Goal: Task Accomplishment & Management: Use online tool/utility

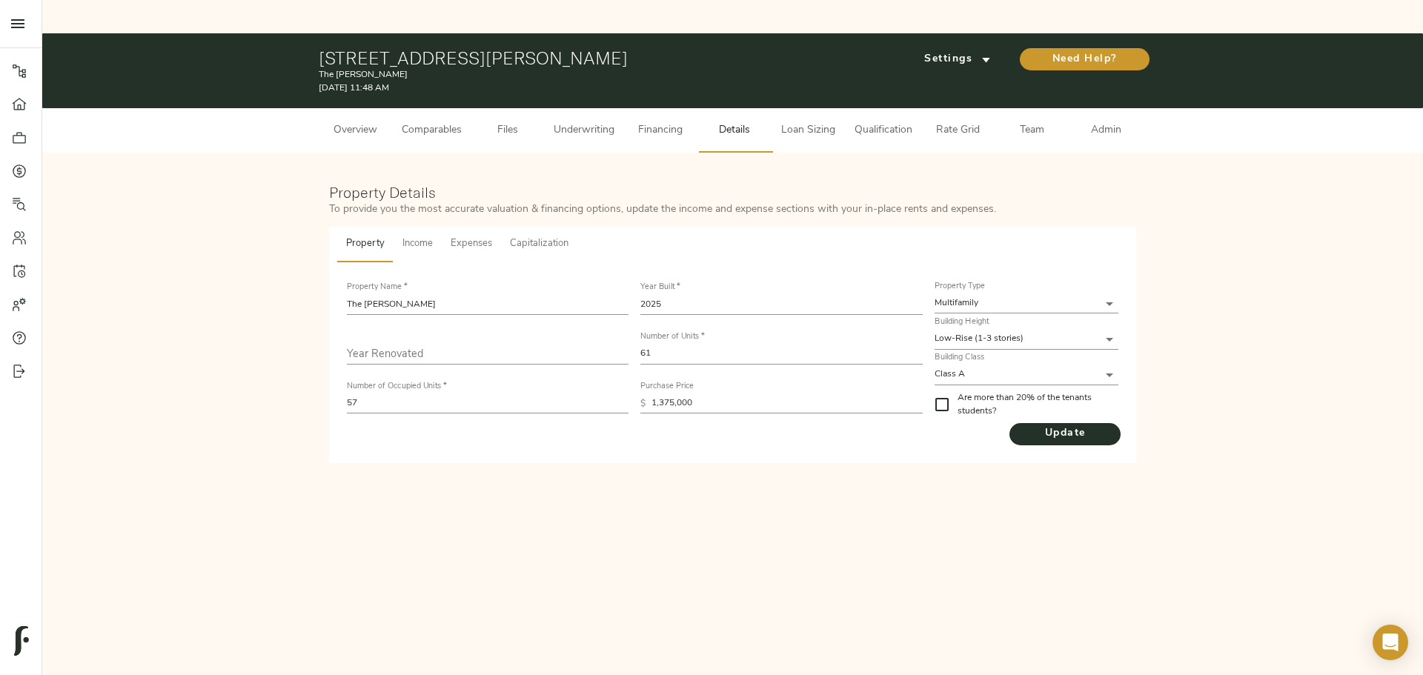
click at [585, 108] on button "Underwriting" at bounding box center [584, 130] width 79 height 44
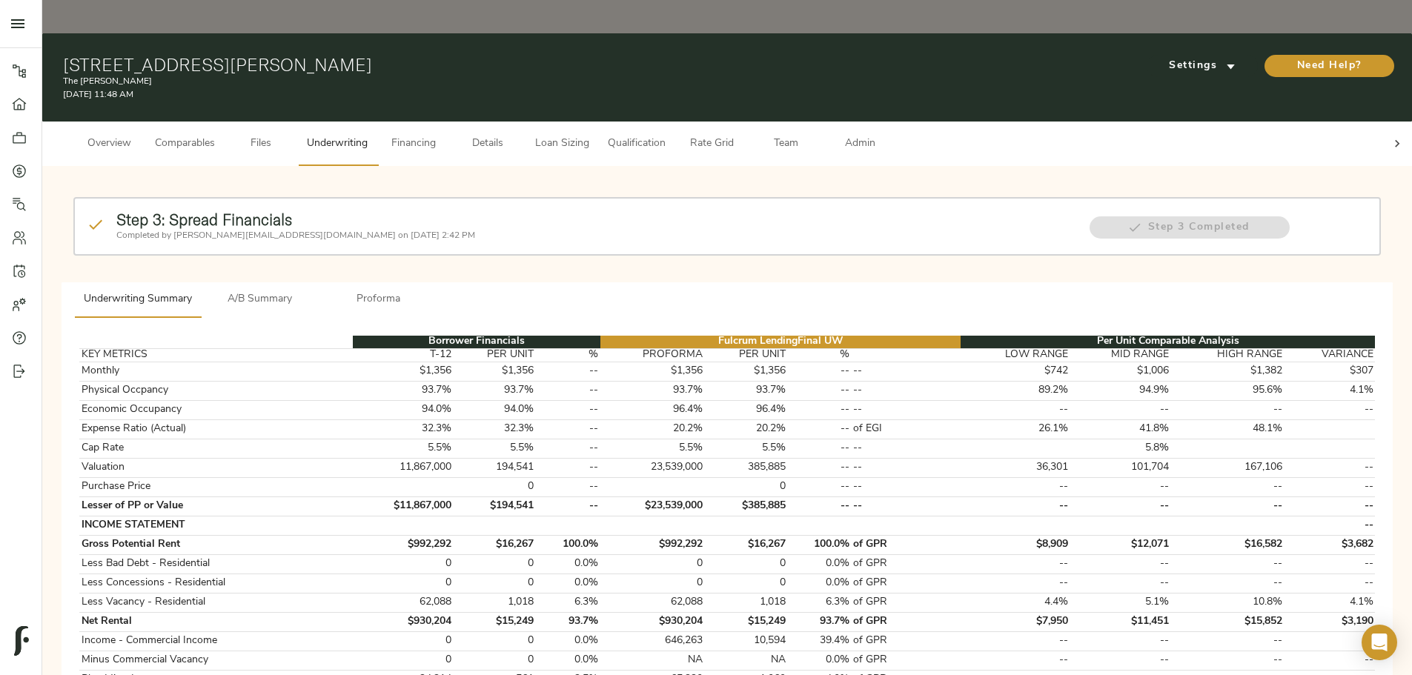
click at [701, 136] on icon at bounding box center [1397, 143] width 15 height 15
click at [701, 122] on button "Admin" at bounding box center [860, 144] width 74 height 44
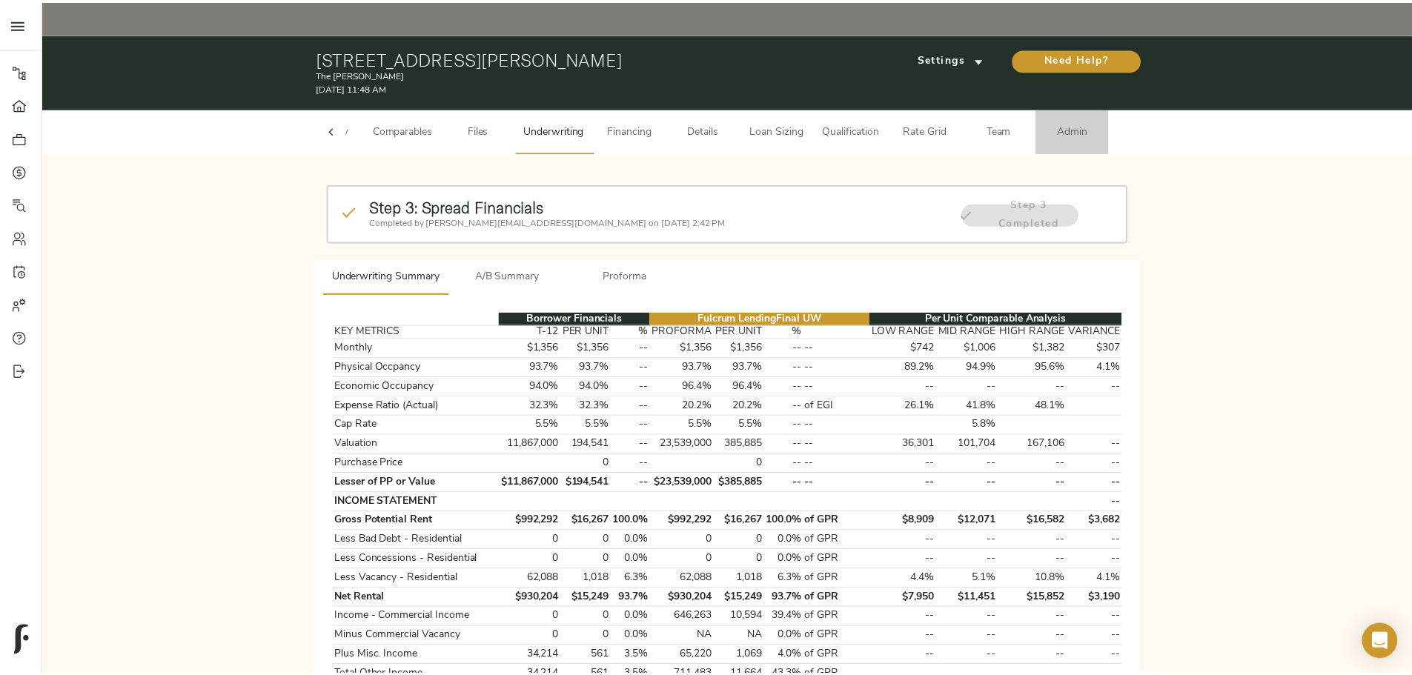
scroll to position [0, 58]
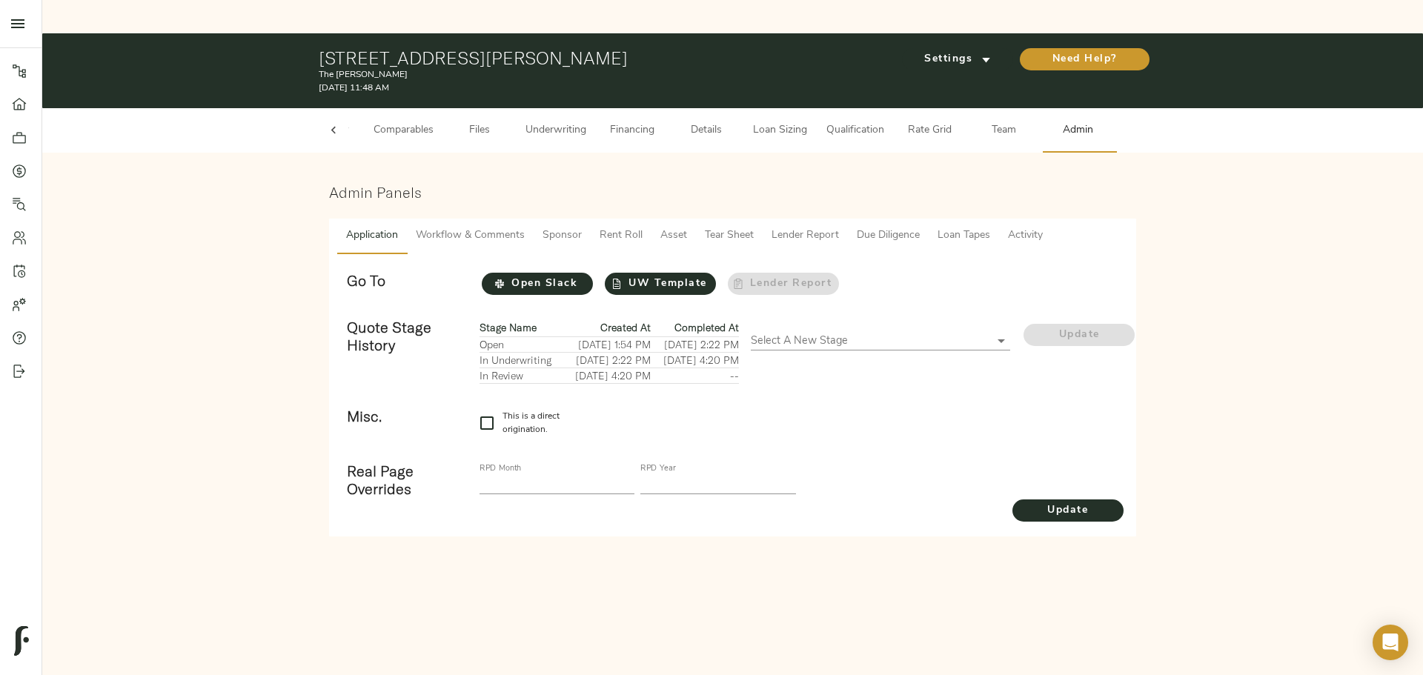
click at [687, 219] on button "Asset" at bounding box center [673, 237] width 44 height 36
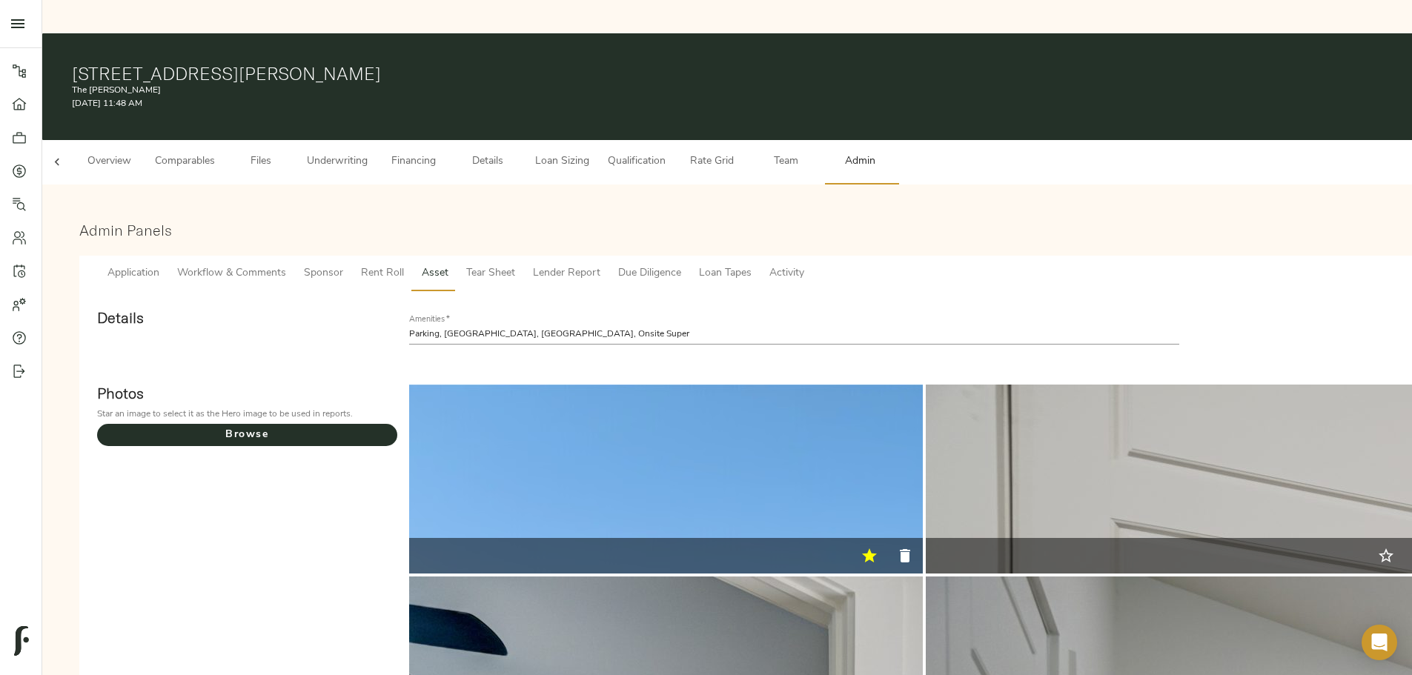
click at [515, 265] on span "Tear Sheet" at bounding box center [490, 274] width 49 height 19
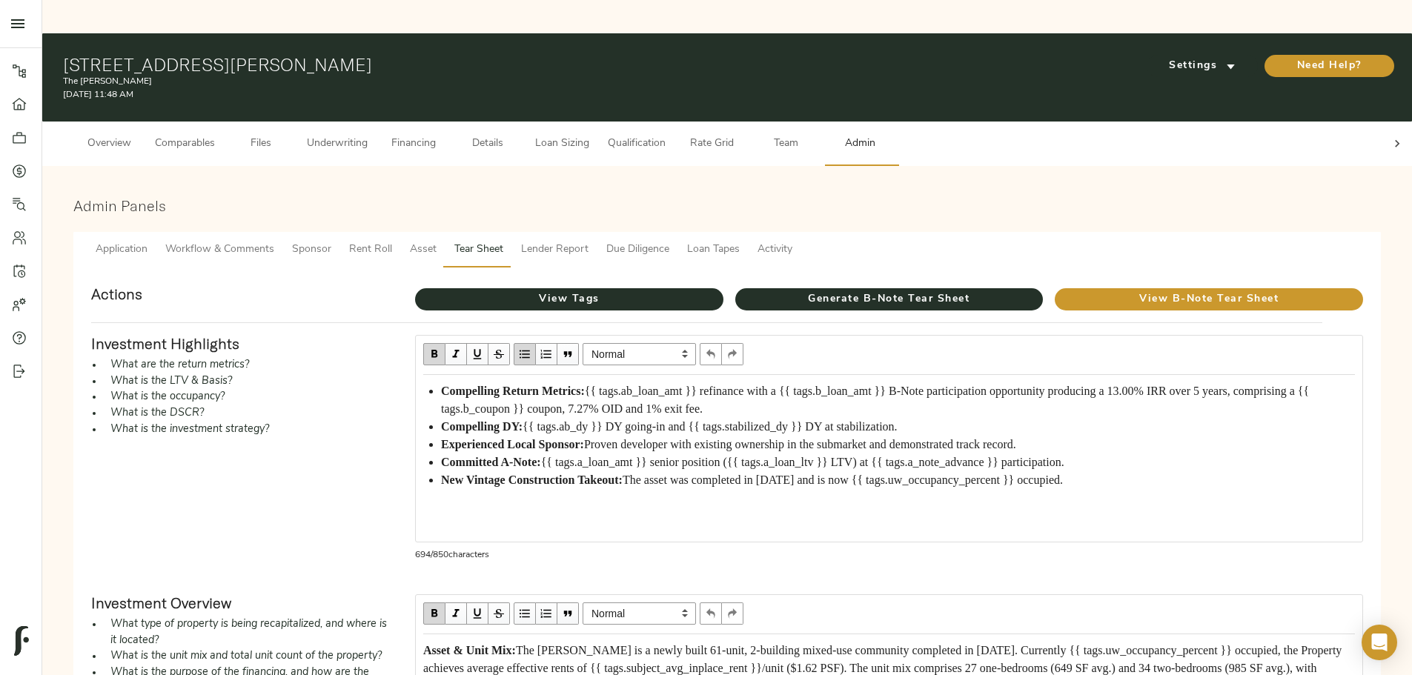
click at [437, 241] on span "Asset" at bounding box center [423, 250] width 27 height 19
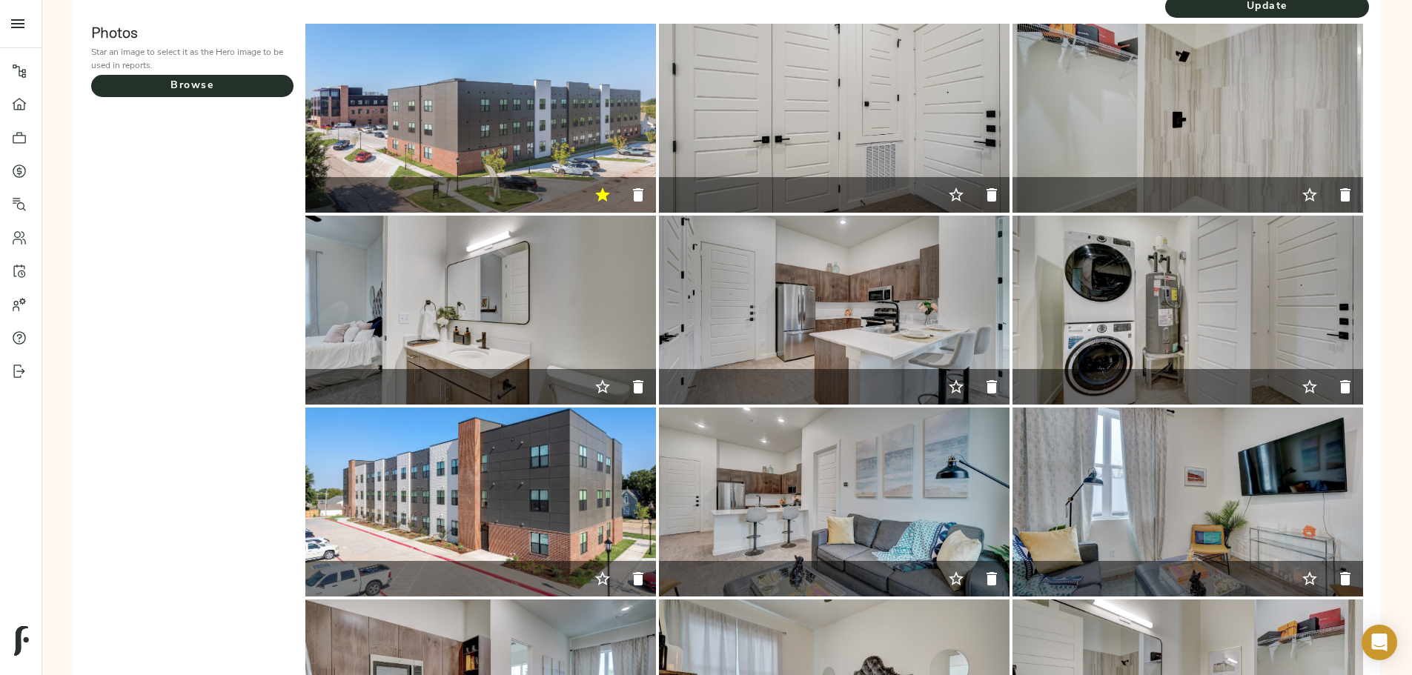
scroll to position [256, 0]
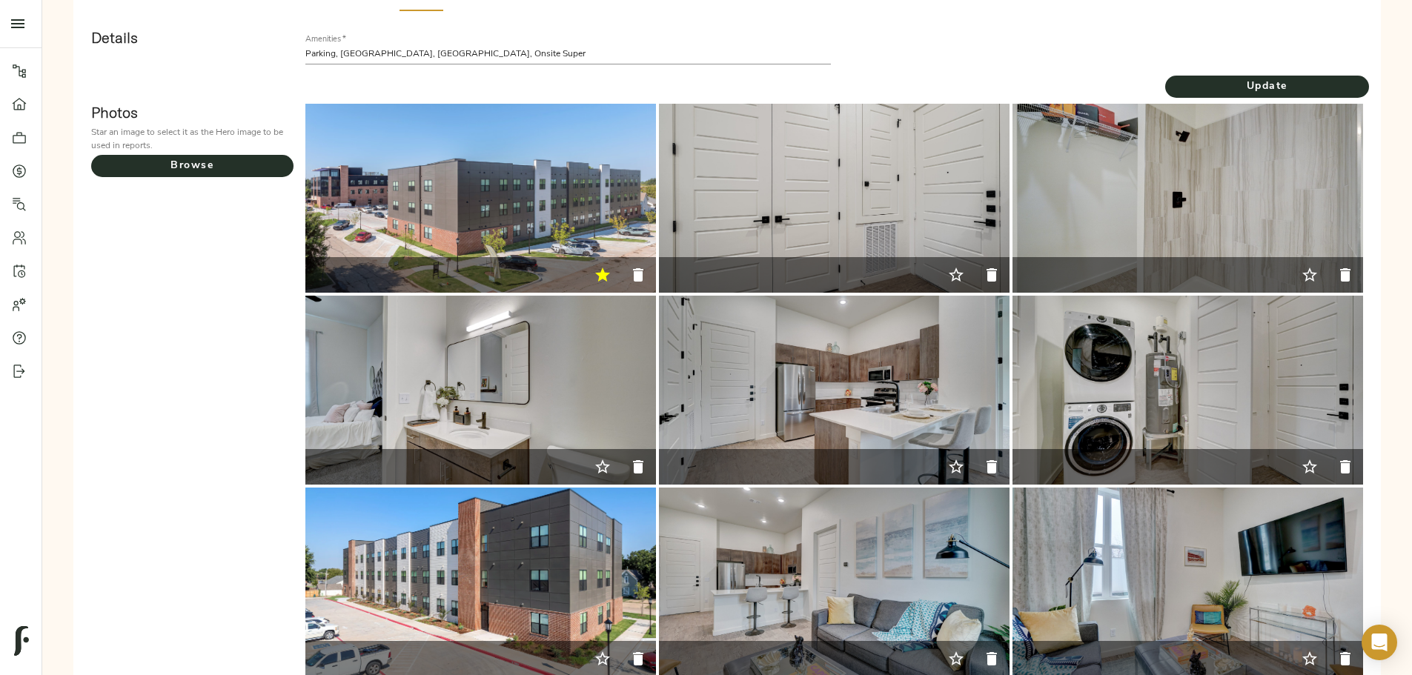
click at [610, 268] on icon "button" at bounding box center [602, 275] width 15 height 14
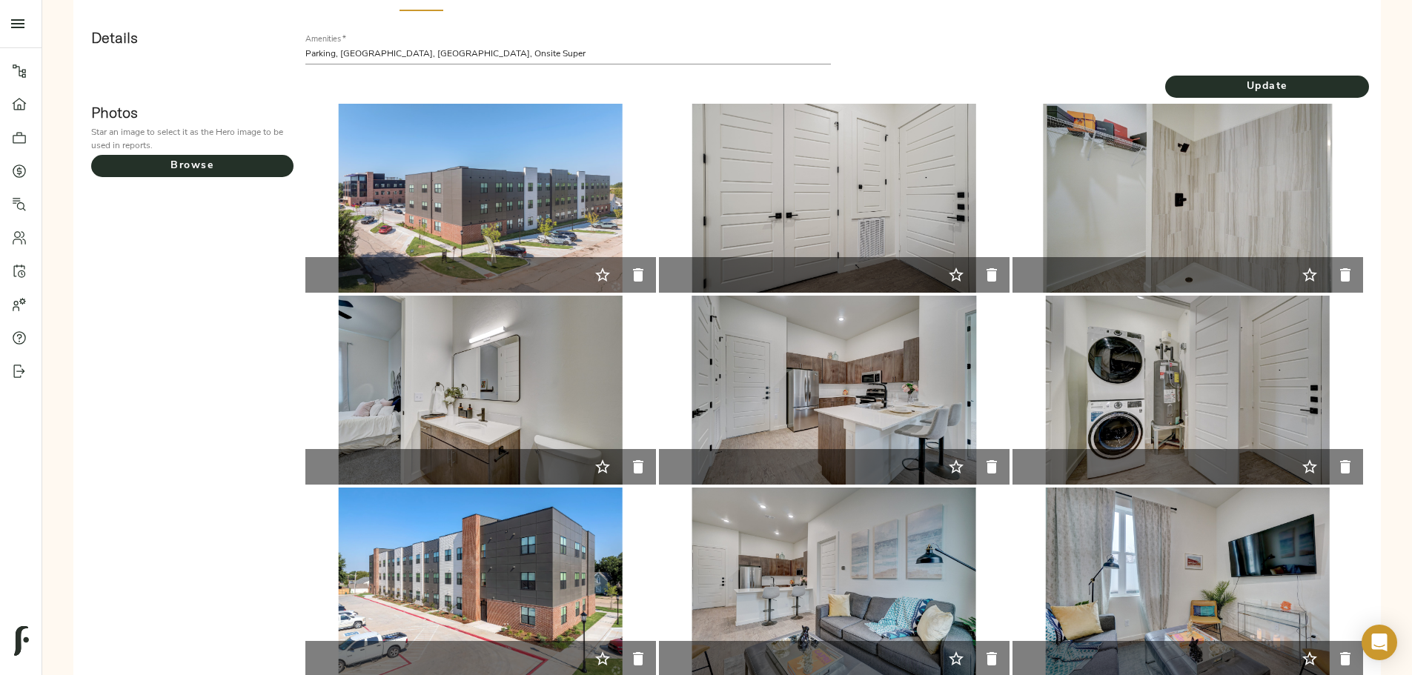
click at [643, 268] on icon "button" at bounding box center [638, 274] width 10 height 13
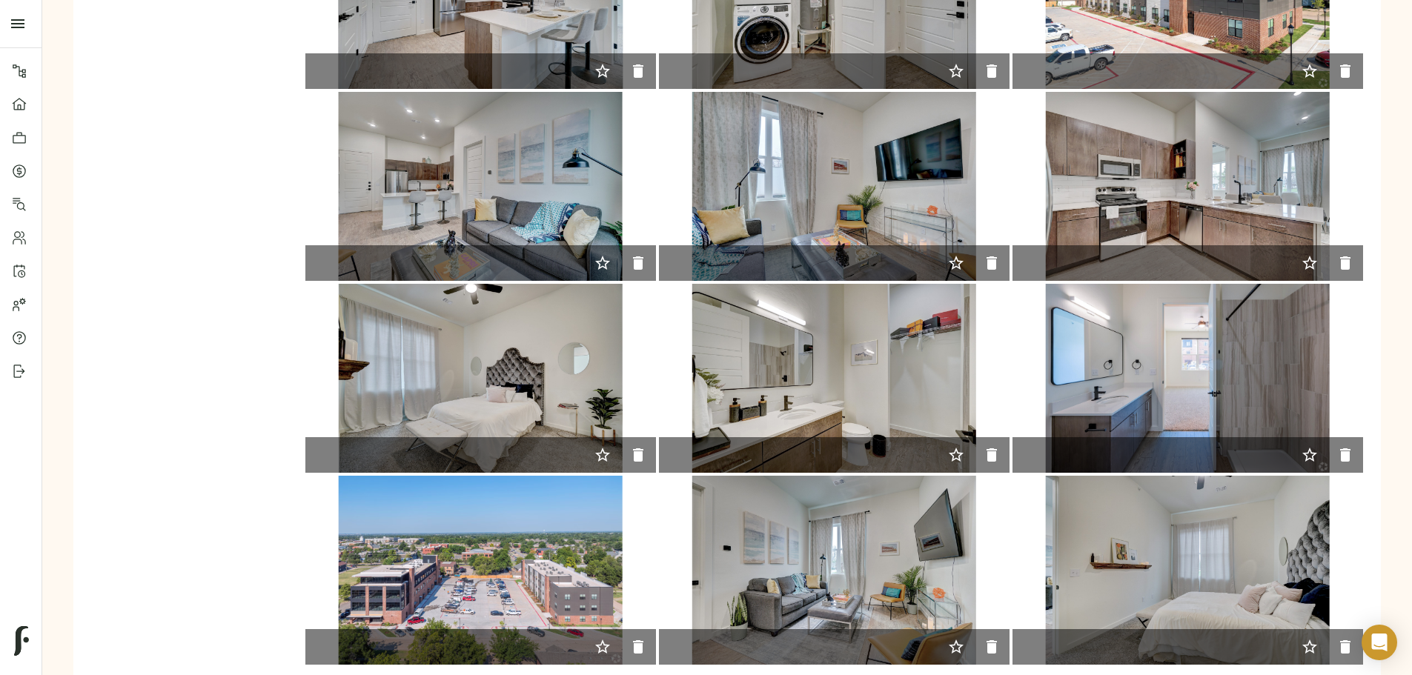
scroll to position [657, 0]
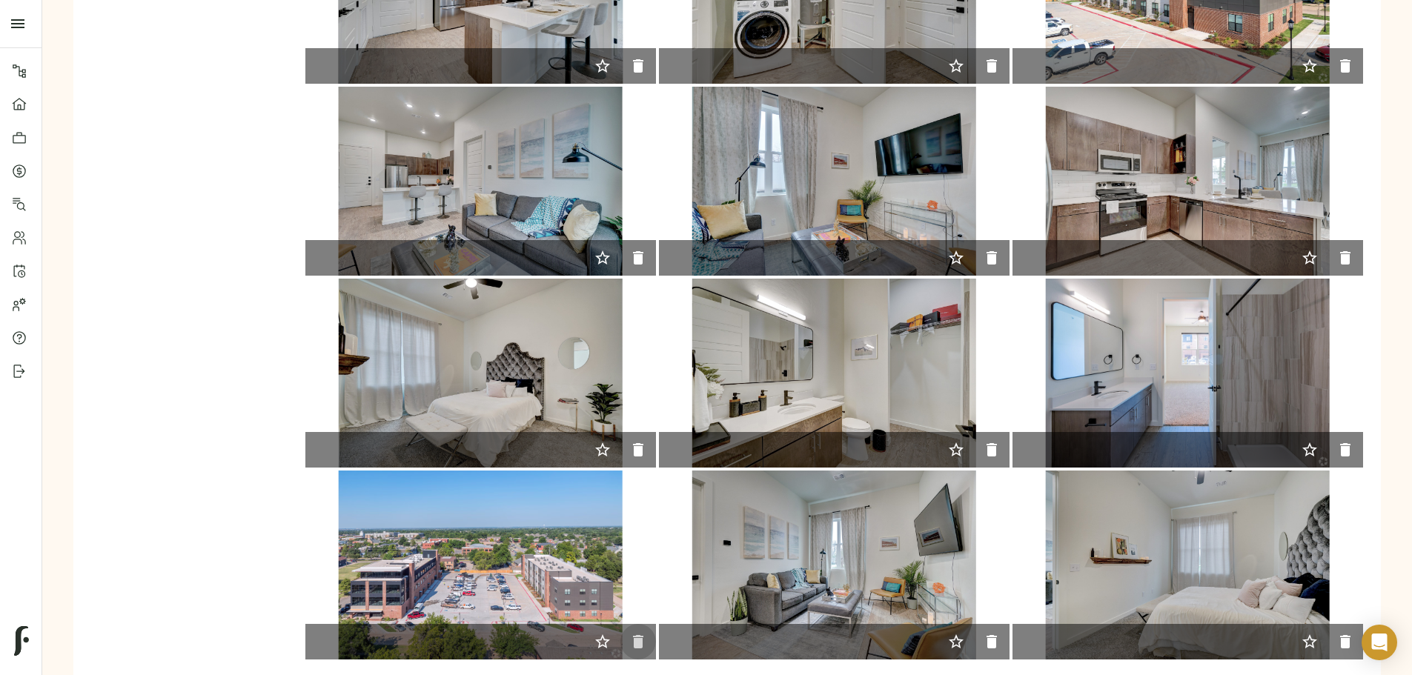
click at [643, 288] on icon "button" at bounding box center [638, 641] width 10 height 13
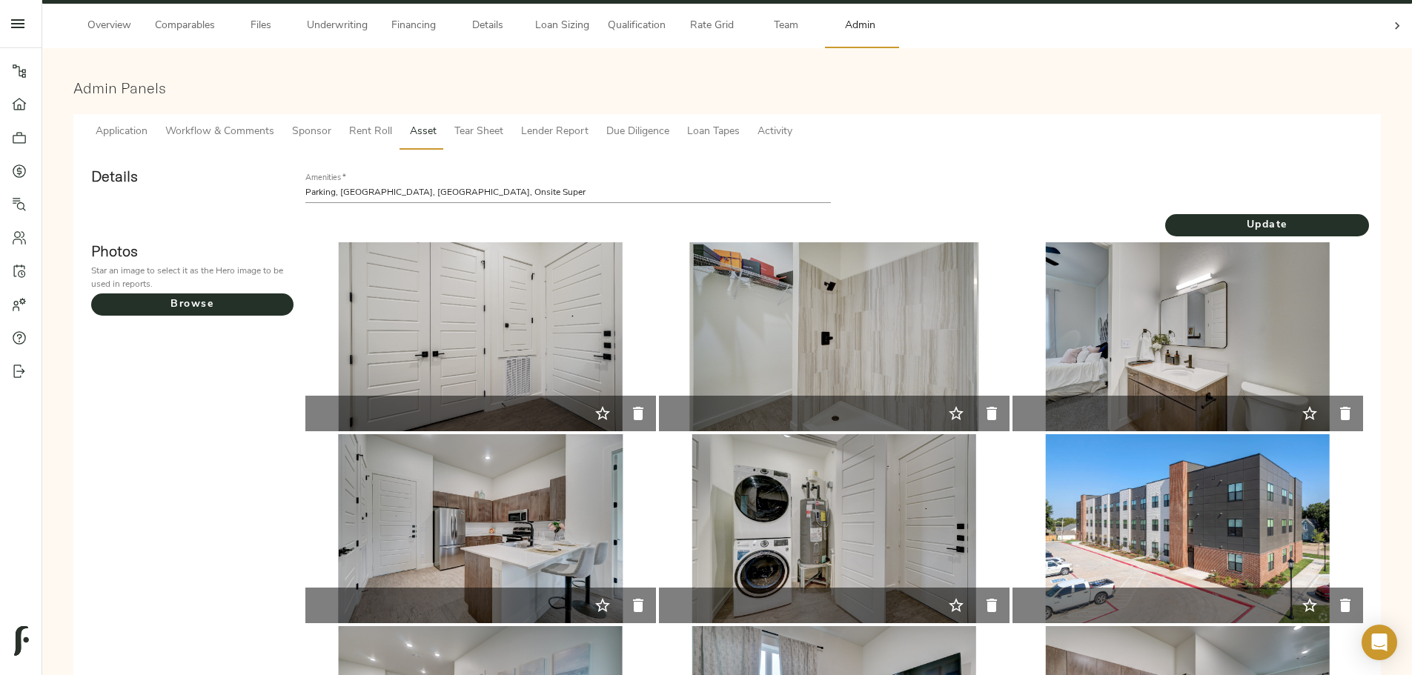
scroll to position [0, 0]
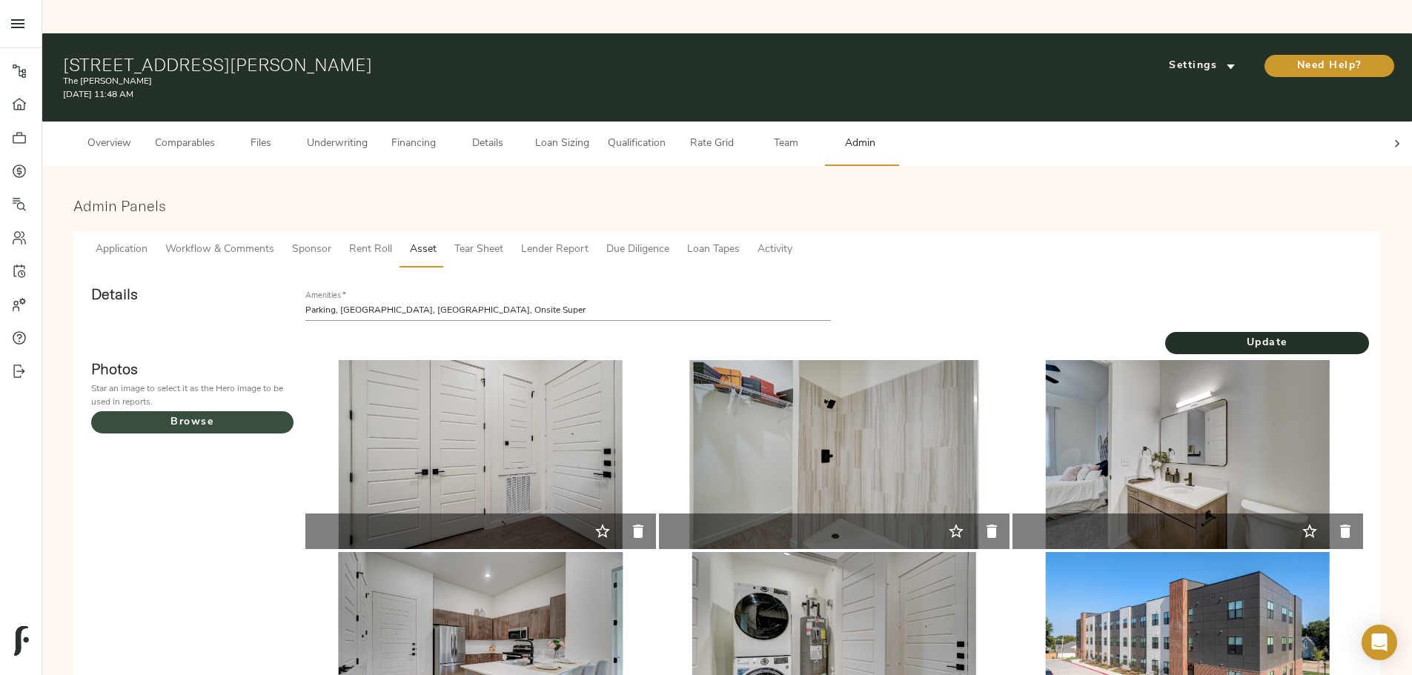
click at [293, 288] on span "Browse" at bounding box center [192, 423] width 202 height 19
click at [0, 0] on input "Browse" at bounding box center [0, 0] width 0 height 0
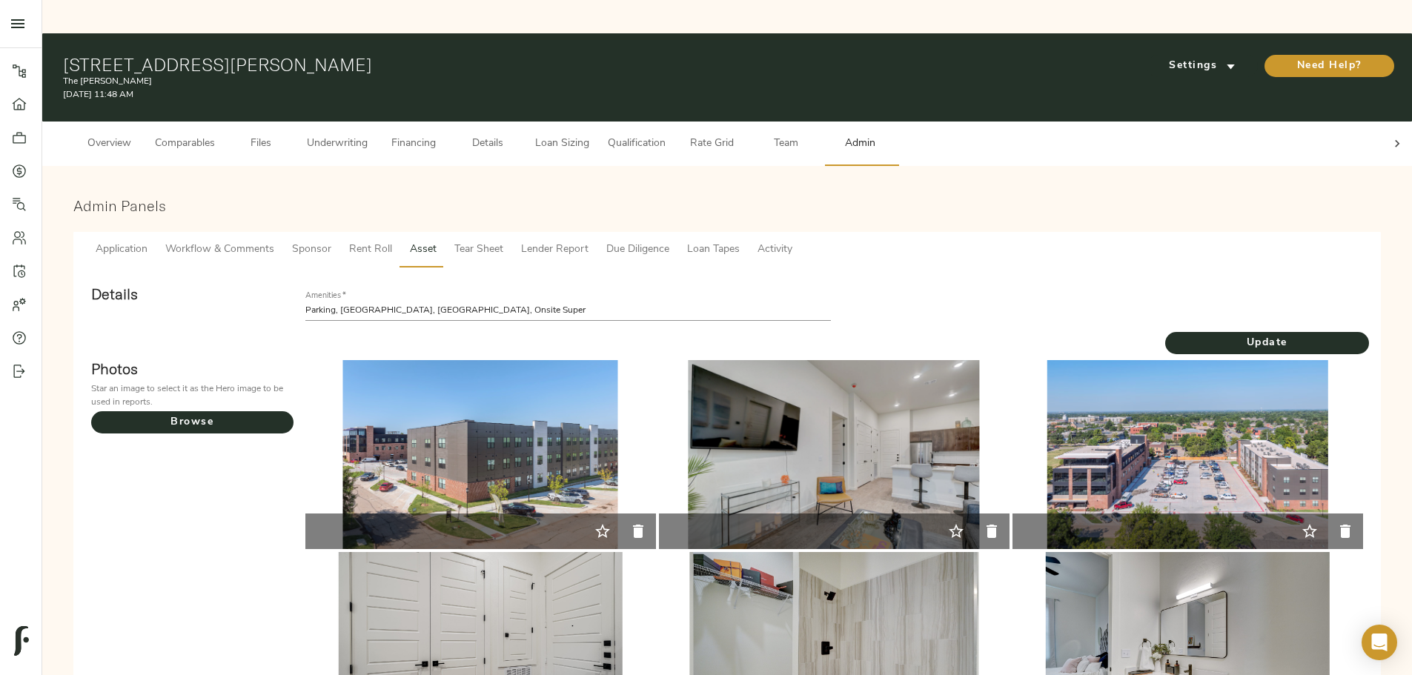
click at [611, 288] on icon "button" at bounding box center [603, 532] width 18 height 18
click at [610, 288] on icon "button" at bounding box center [602, 531] width 15 height 14
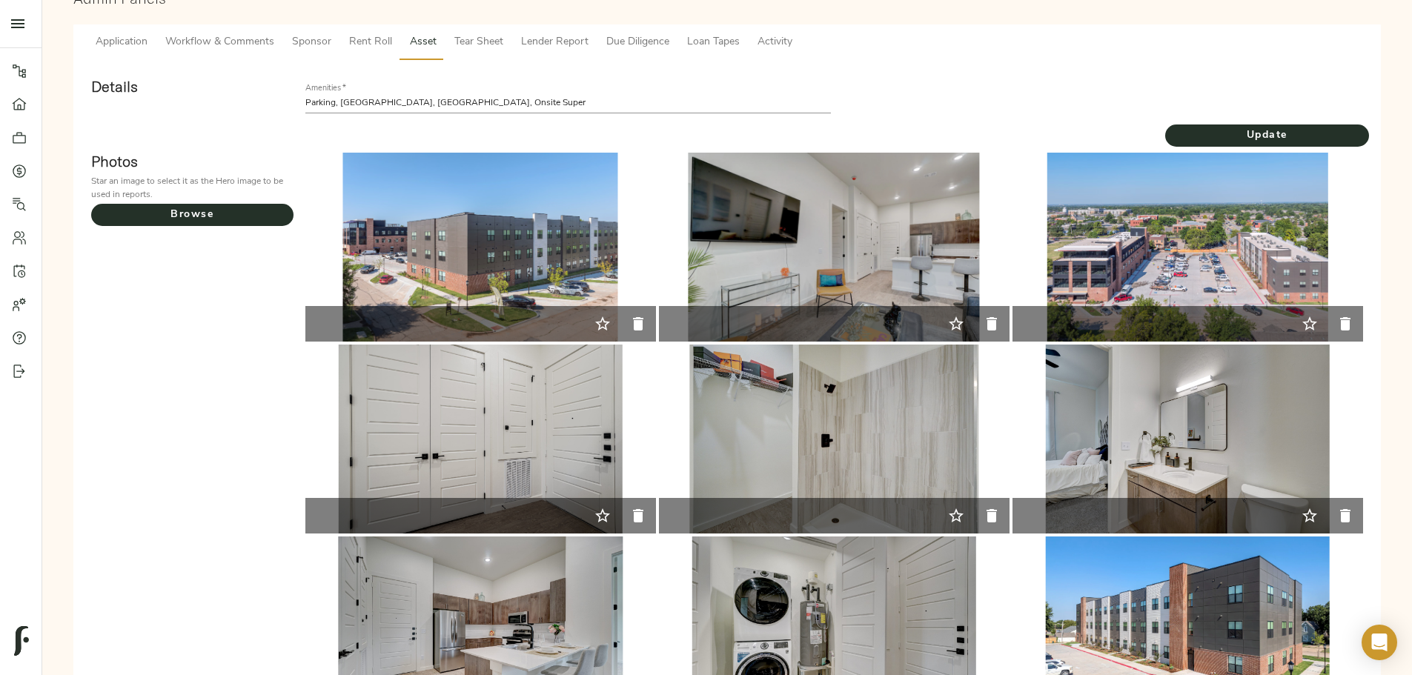
scroll to position [182, 0]
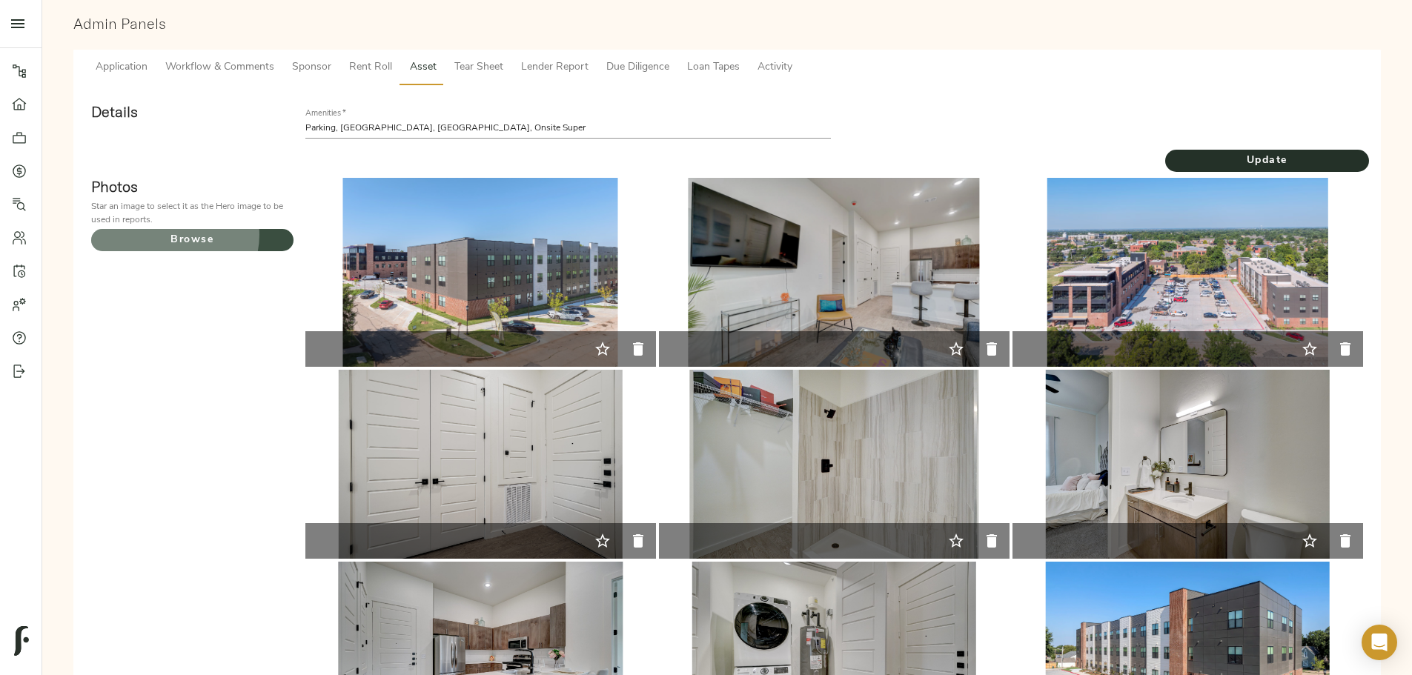
click at [293, 231] on span "Browse" at bounding box center [192, 240] width 202 height 19
click at [0, 0] on input "Browse" at bounding box center [0, 0] width 0 height 0
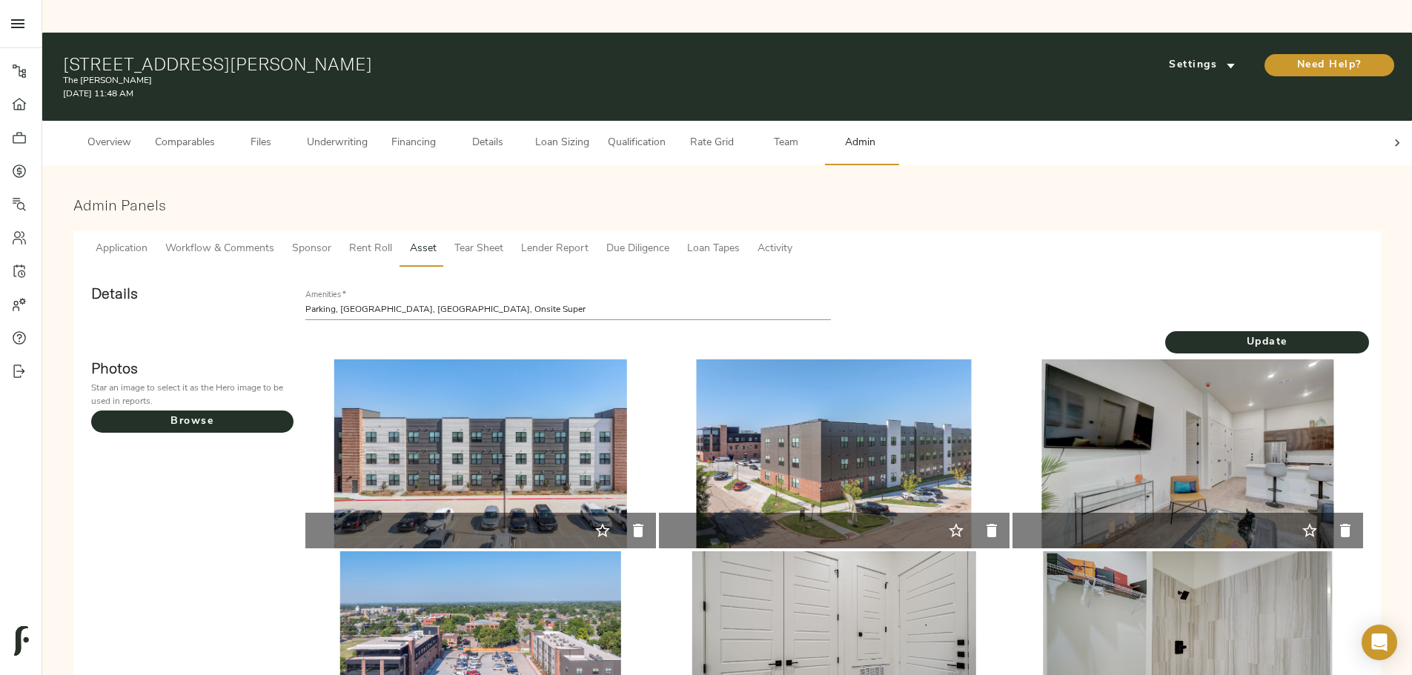
scroll to position [0, 0]
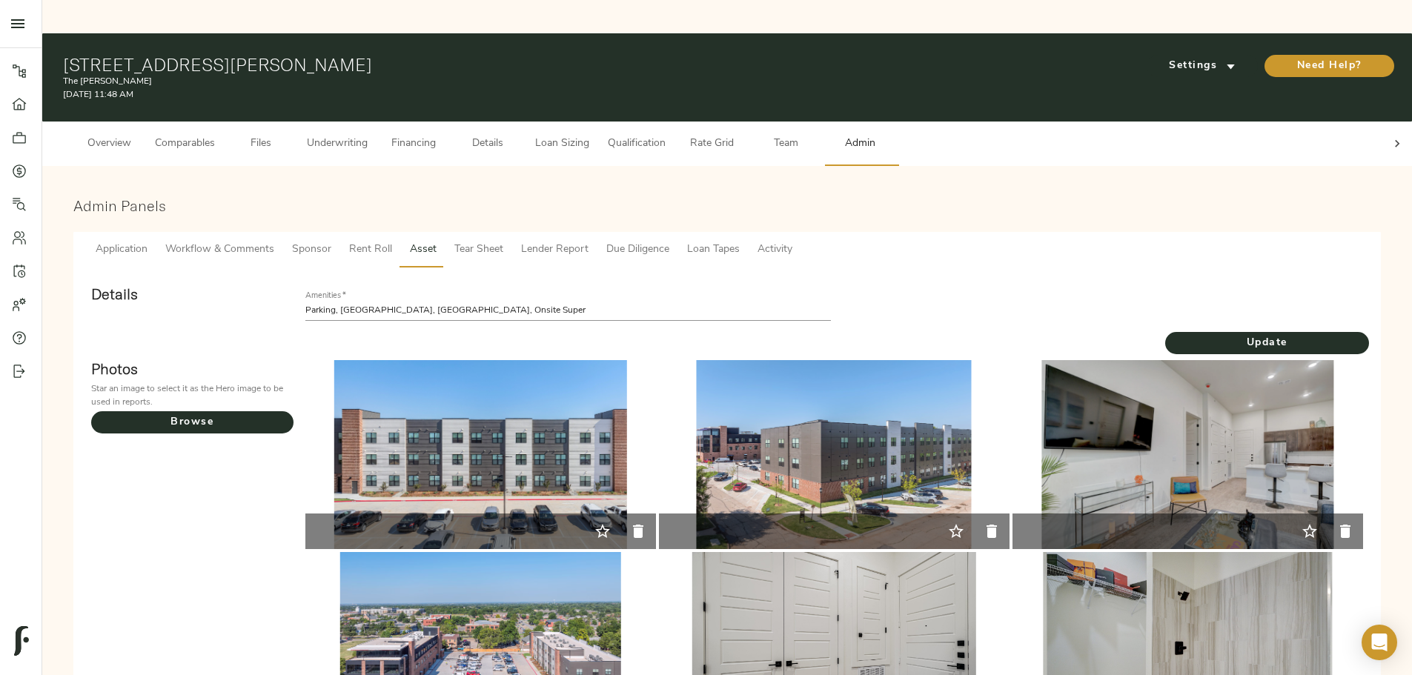
click at [610, 288] on icon "button" at bounding box center [602, 531] width 15 height 14
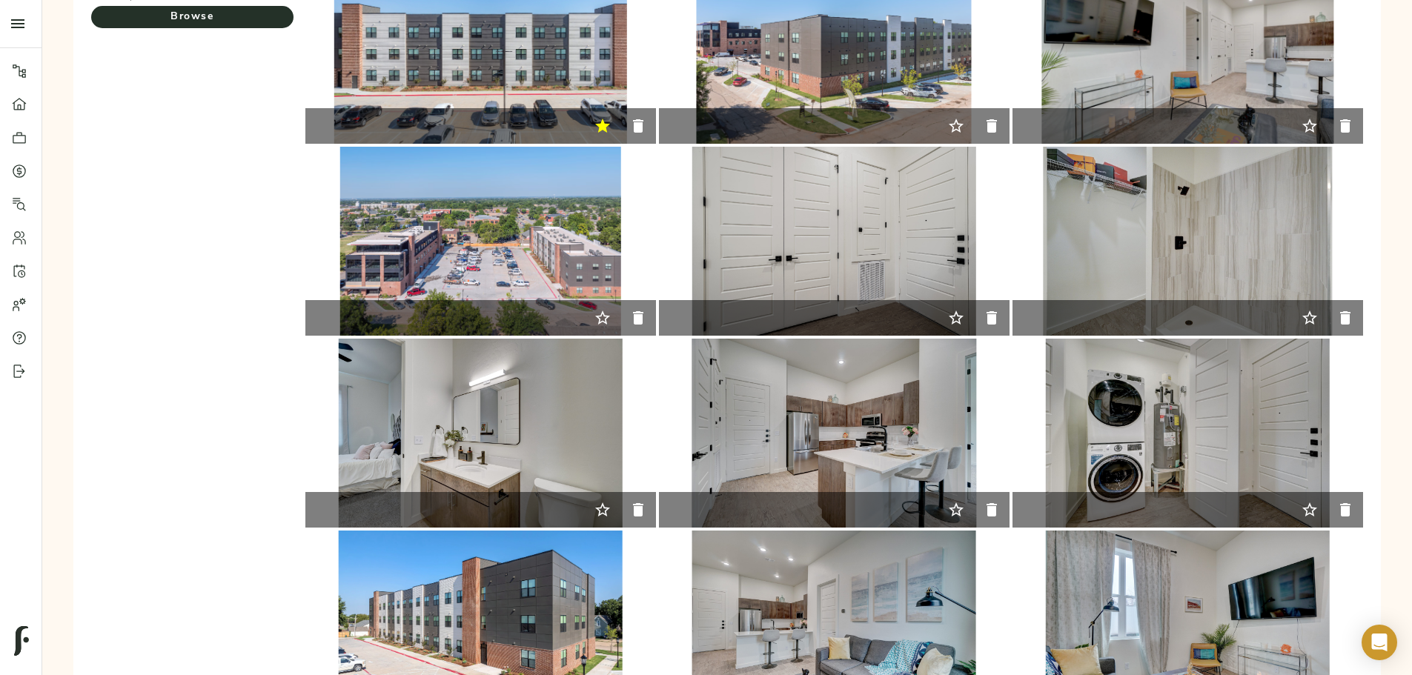
scroll to position [405, 0]
click at [701, 288] on icon "button" at bounding box center [991, 318] width 10 height 13
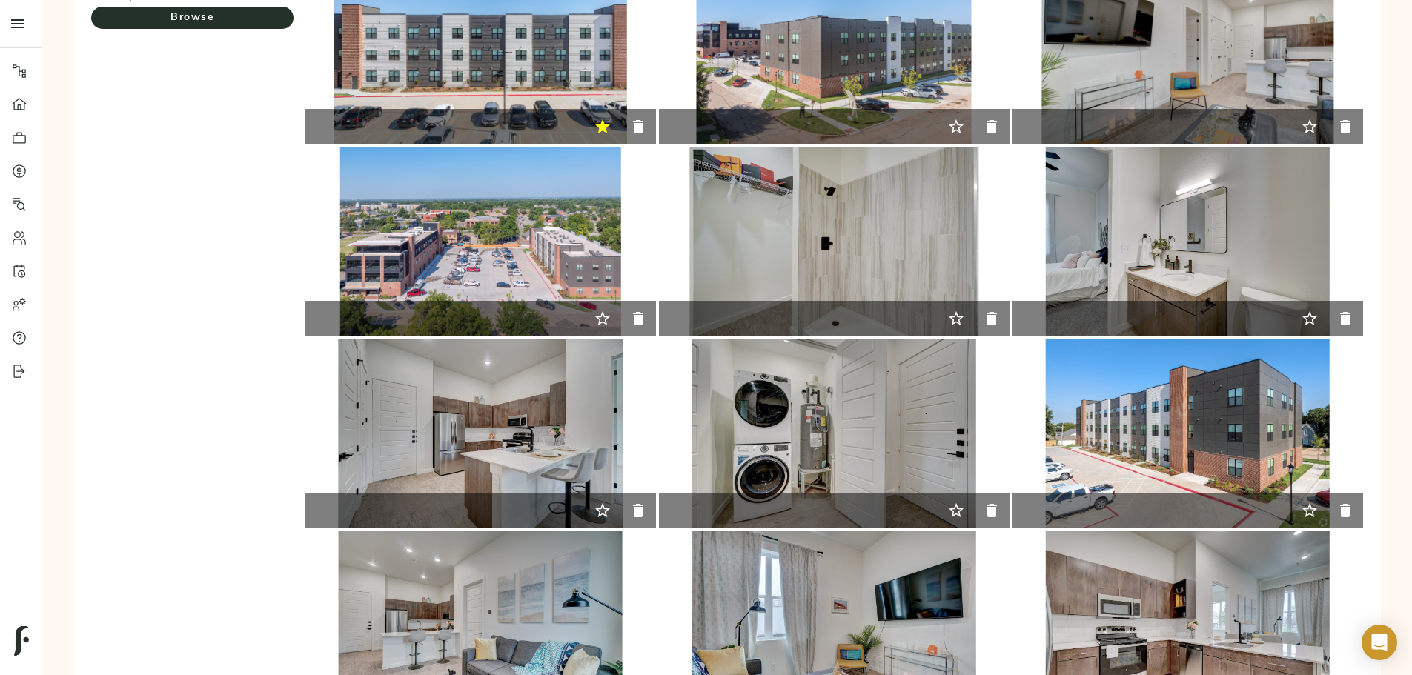
click at [701, 288] on icon "button" at bounding box center [1345, 318] width 10 height 13
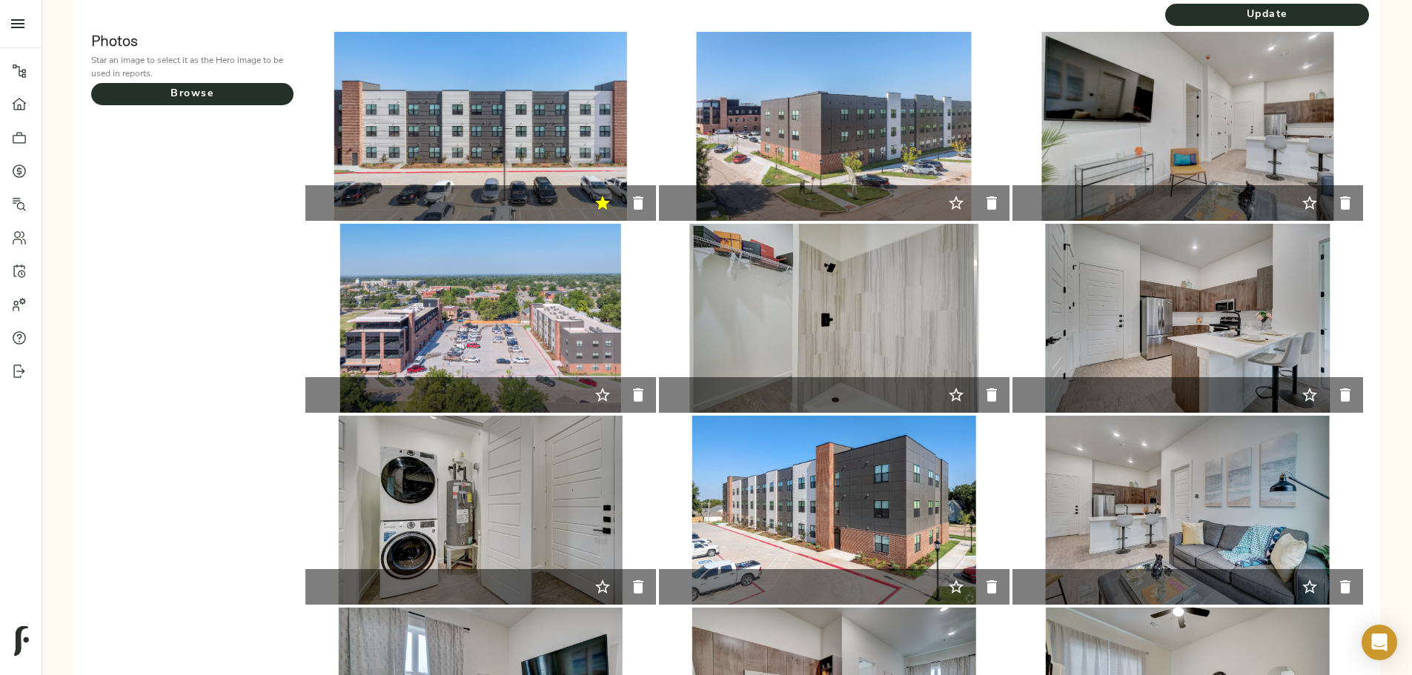
scroll to position [34, 0]
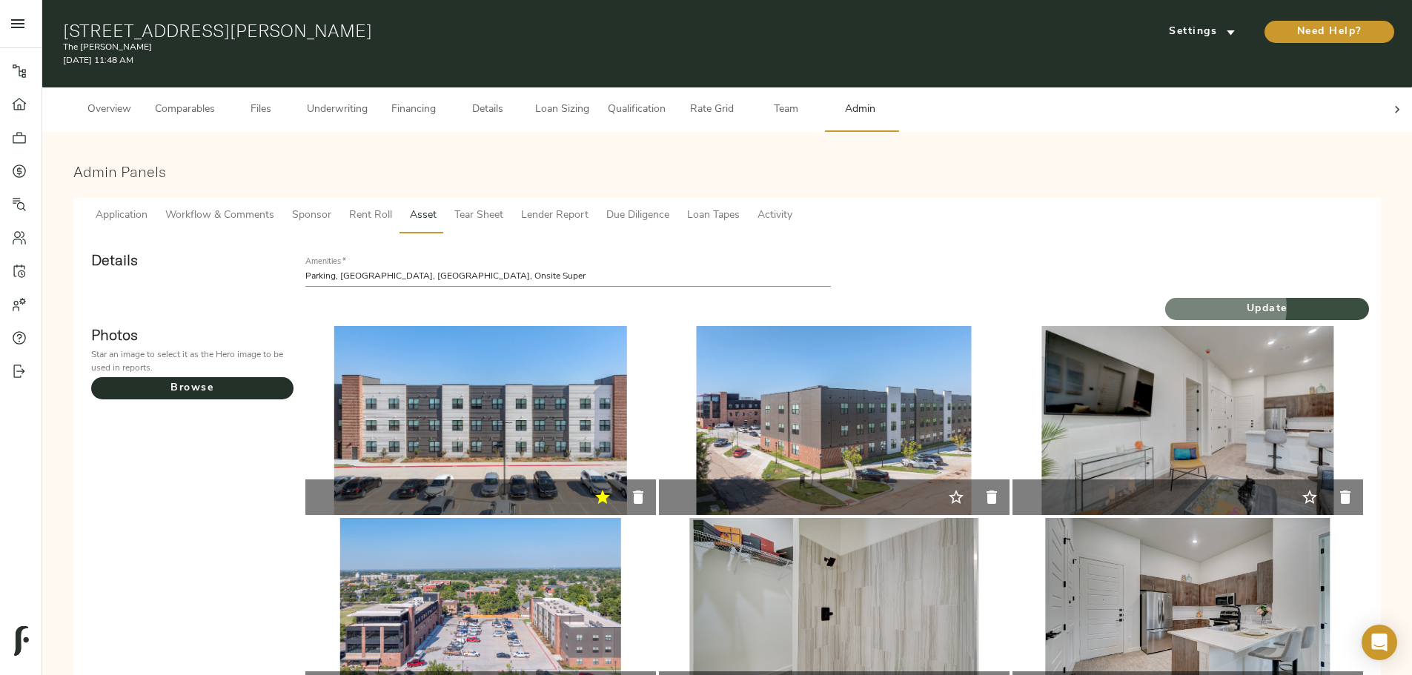
click at [701, 288] on span "Update" at bounding box center [1267, 309] width 204 height 19
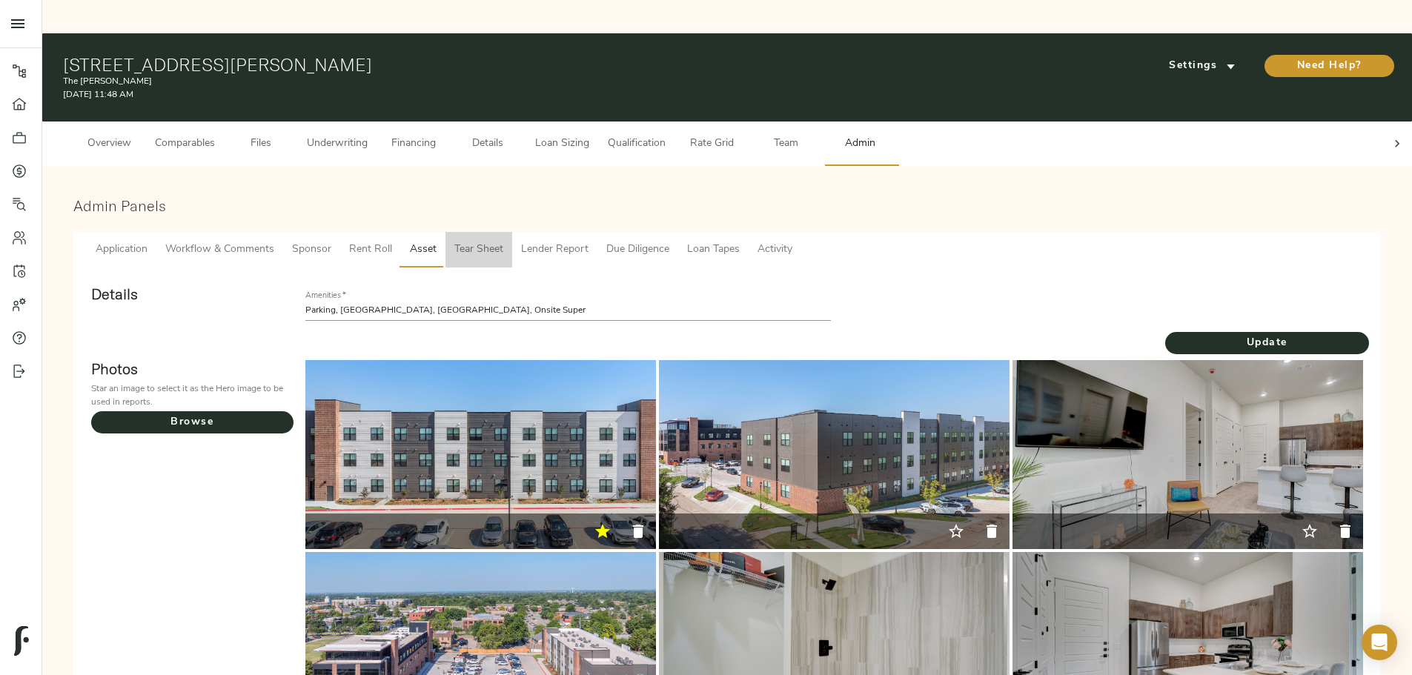
click at [503, 241] on span "Tear Sheet" at bounding box center [478, 250] width 49 height 19
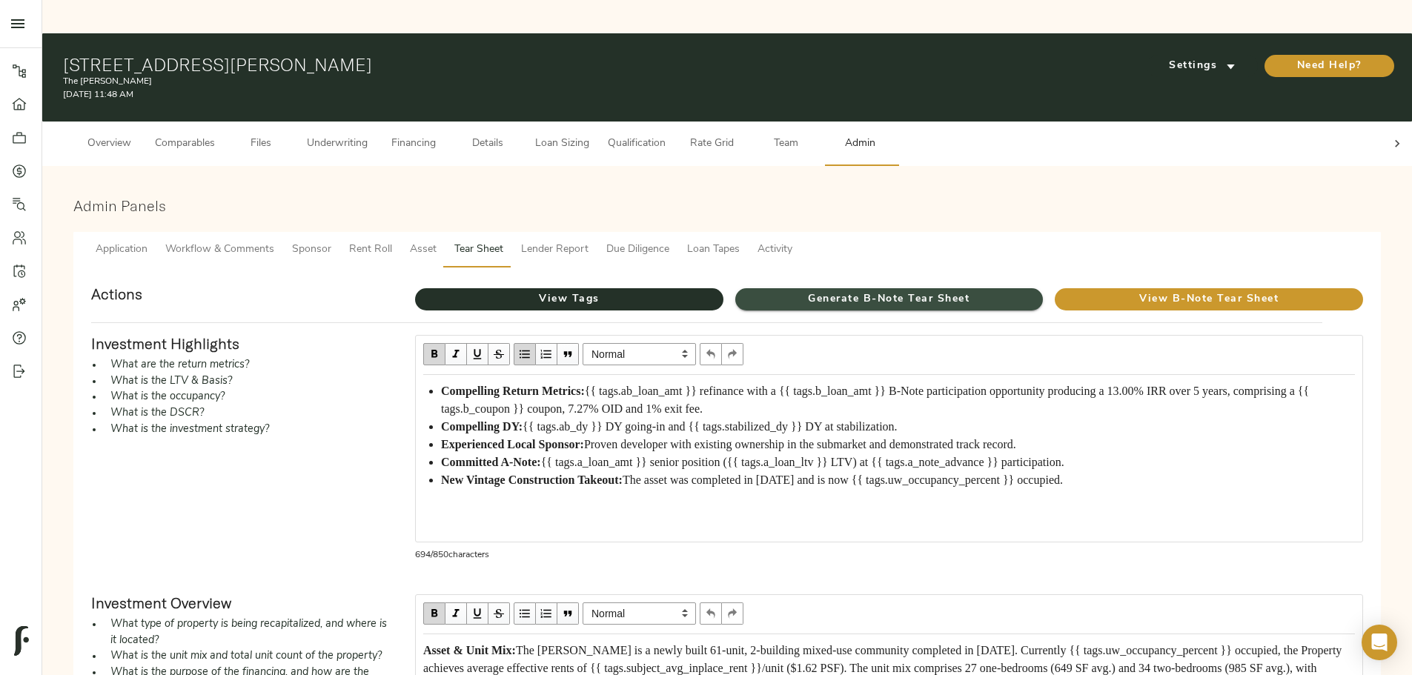
click at [701, 288] on span "Generate B-Note Tear Sheet" at bounding box center [889, 300] width 308 height 19
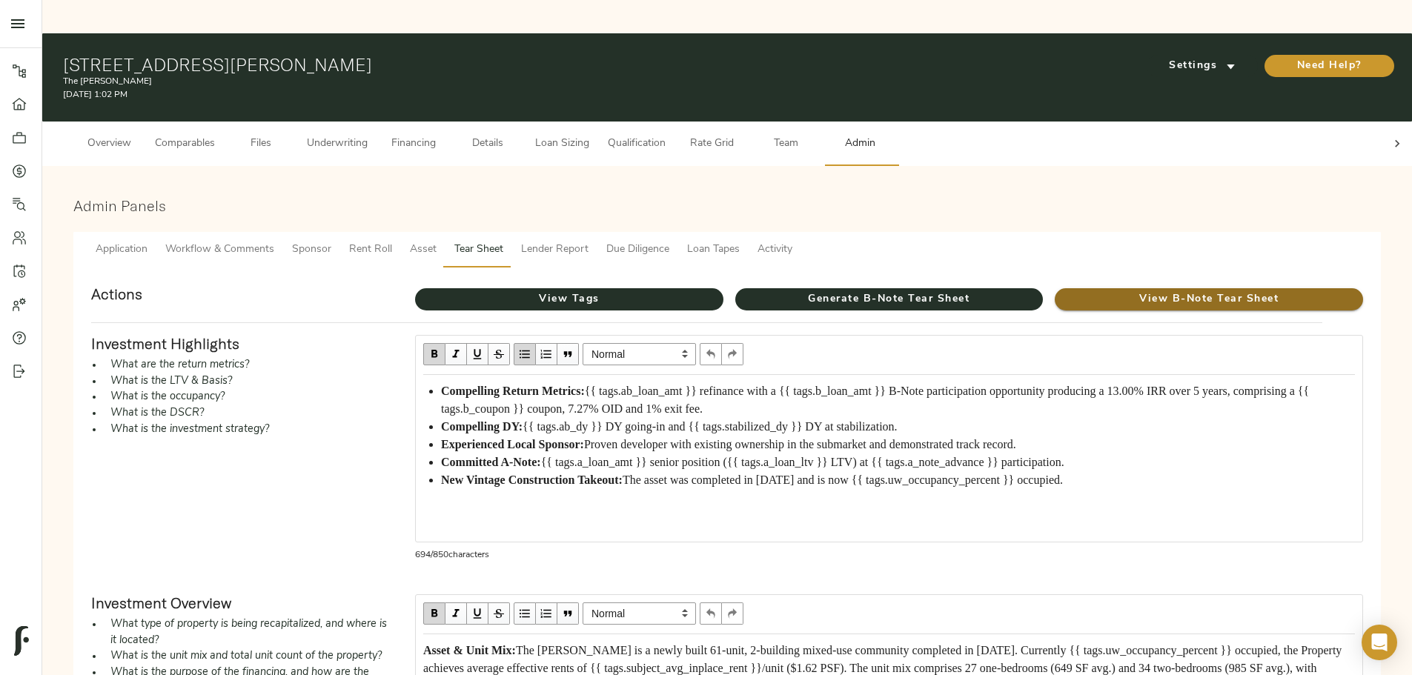
click at [701, 288] on span "View B-Note Tear Sheet" at bounding box center [1209, 300] width 308 height 19
